Goal: Information Seeking & Learning: Learn about a topic

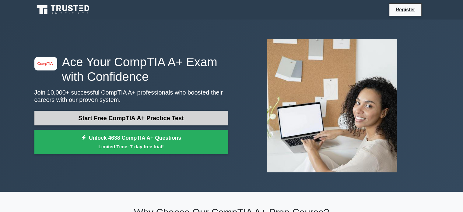
click at [143, 122] on link "Start Free CompTIA A+ Practice Test" at bounding box center [131, 118] width 194 height 15
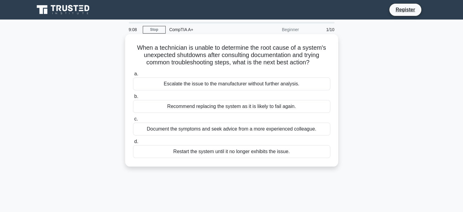
click at [248, 130] on div "Document the symptoms and seek advice from a more experienced colleague." at bounding box center [231, 128] width 197 height 13
click at [133, 121] on input "c. Document the symptoms and seek advice from a more experienced colleague." at bounding box center [133, 119] width 0 height 4
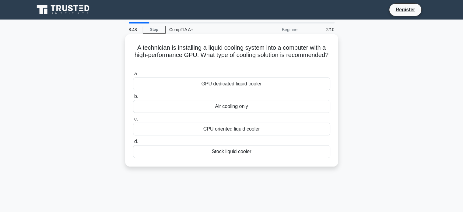
click at [234, 88] on div "GPU dedicated liquid cooler" at bounding box center [231, 83] width 197 height 13
click at [133, 76] on input "a. GPU dedicated liquid cooler" at bounding box center [133, 74] width 0 height 4
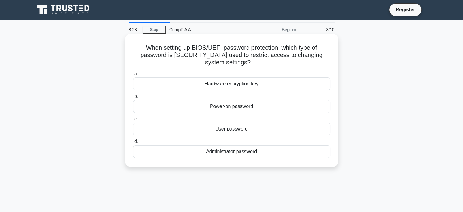
click at [257, 152] on div "Administrator password" at bounding box center [231, 151] width 197 height 13
click at [133, 143] on input "d. Administrator password" at bounding box center [133, 141] width 0 height 4
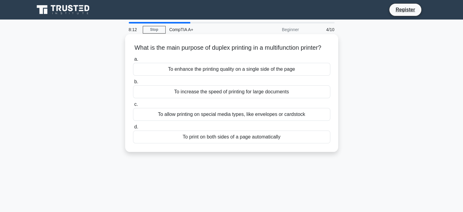
click at [217, 98] on div "To increase the speed of printing for large documents" at bounding box center [231, 91] width 197 height 13
click at [133, 84] on input "b. To increase the speed of printing for large documents" at bounding box center [133, 82] width 0 height 4
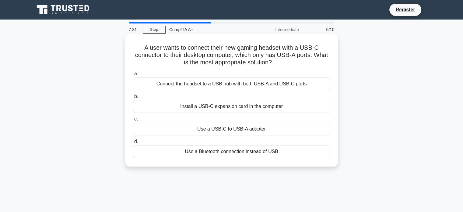
click at [257, 84] on div "Connect the headset to a USB hub with both USB-A and USB-C ports" at bounding box center [231, 83] width 197 height 13
click at [133, 76] on input "a. Connect the headset to a USB hub with both USB-A and USB-C ports" at bounding box center [133, 74] width 0 height 4
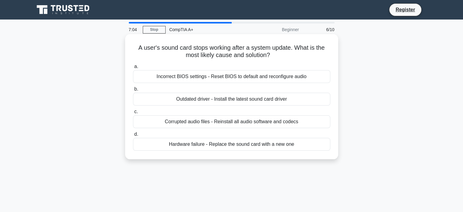
click at [192, 98] on div "Outdated driver - Install the latest sound card driver" at bounding box center [231, 99] width 197 height 13
click at [133, 91] on input "b. Outdated driver - Install the latest sound card driver" at bounding box center [133, 89] width 0 height 4
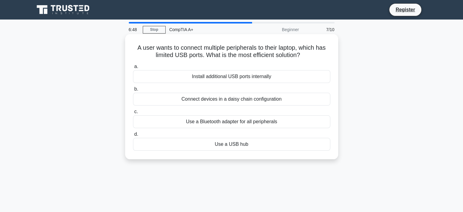
click at [231, 145] on div "Use a USB hub" at bounding box center [231, 144] width 197 height 13
click at [133, 136] on input "d. Use a USB hub" at bounding box center [133, 134] width 0 height 4
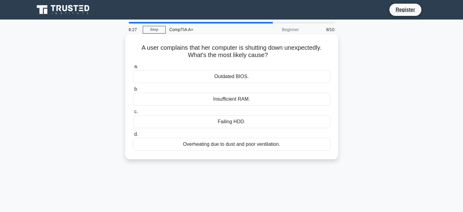
click at [277, 146] on div "Overheating due to dust and poor ventilation." at bounding box center [231, 144] width 197 height 13
click at [133, 136] on input "d. Overheating due to dust and poor ventilation." at bounding box center [133, 134] width 0 height 4
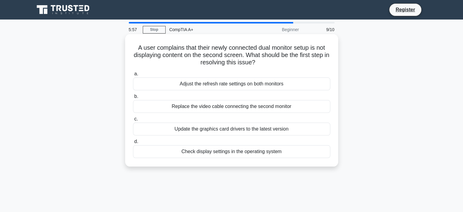
click at [223, 154] on div "Check display settings in the operating system" at bounding box center [231, 151] width 197 height 13
click at [133, 143] on input "d. Check display settings in the operating system" at bounding box center [133, 141] width 0 height 4
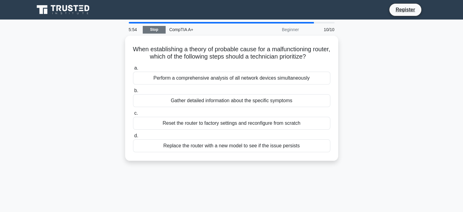
click at [150, 27] on link "Stop" at bounding box center [154, 30] width 23 height 8
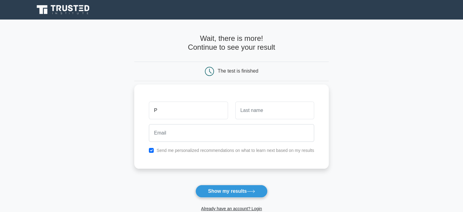
type input "Pumeza"
click at [254, 105] on input "text" at bounding box center [274, 110] width 79 height 18
type input "Dinabantu"
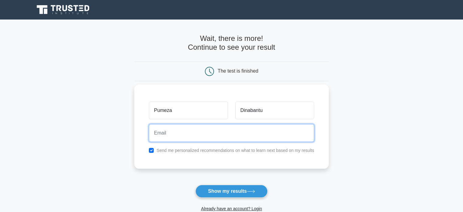
click at [168, 134] on input "email" at bounding box center [231, 133] width 165 height 18
type input "pumezadinabantu@gmail.com"
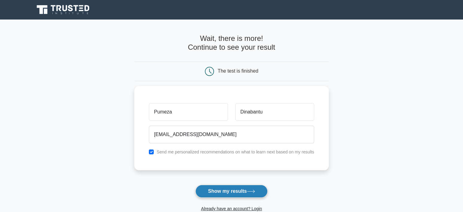
click at [228, 189] on button "Show my results" at bounding box center [232, 191] width 72 height 13
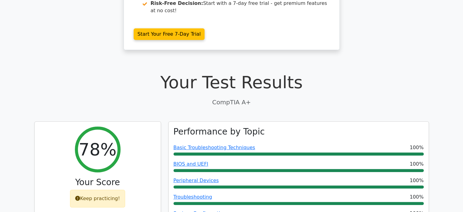
scroll to position [30, 0]
